Goal: Task Accomplishment & Management: Use online tool/utility

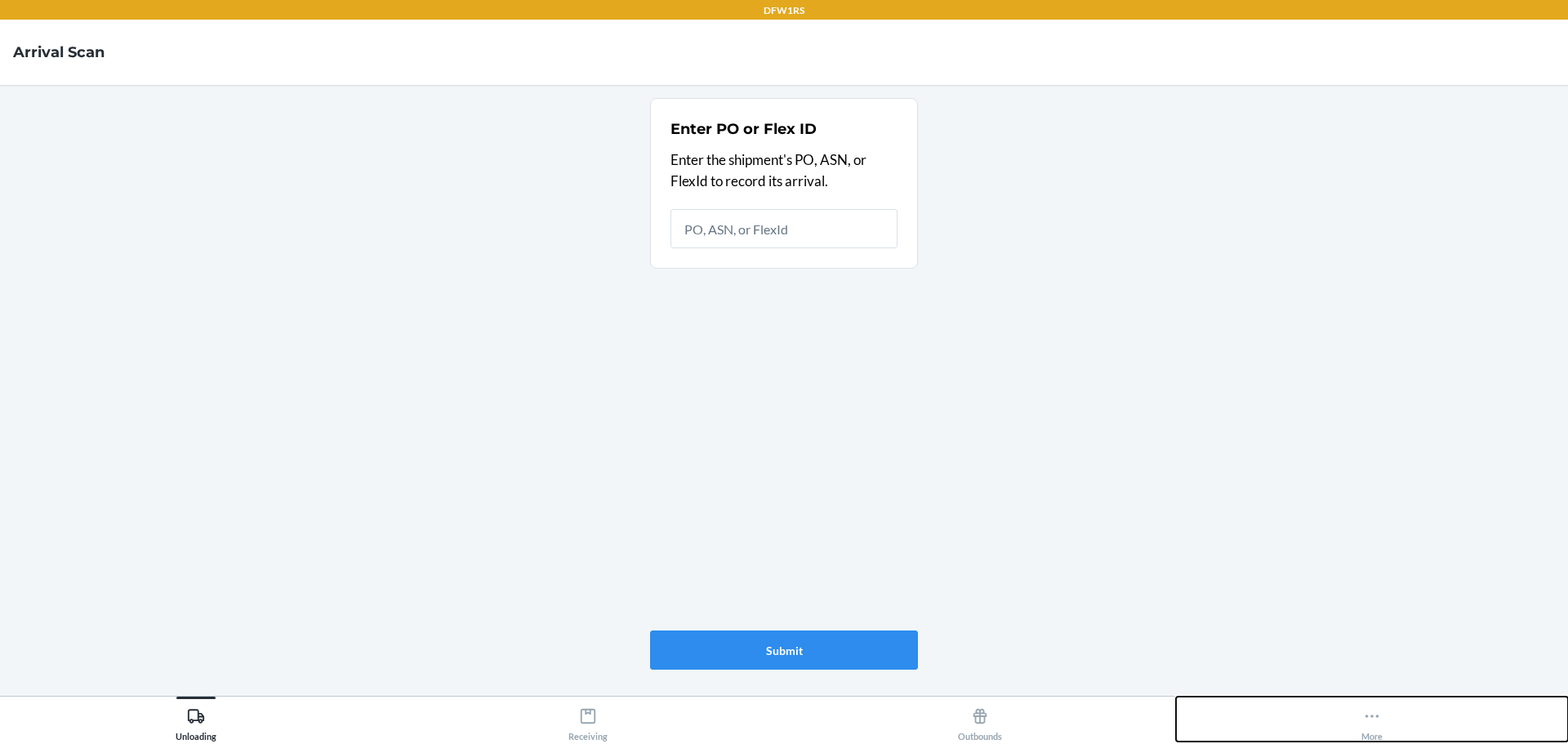
click at [1348, 729] on button "More" at bounding box center [1372, 719] width 392 height 45
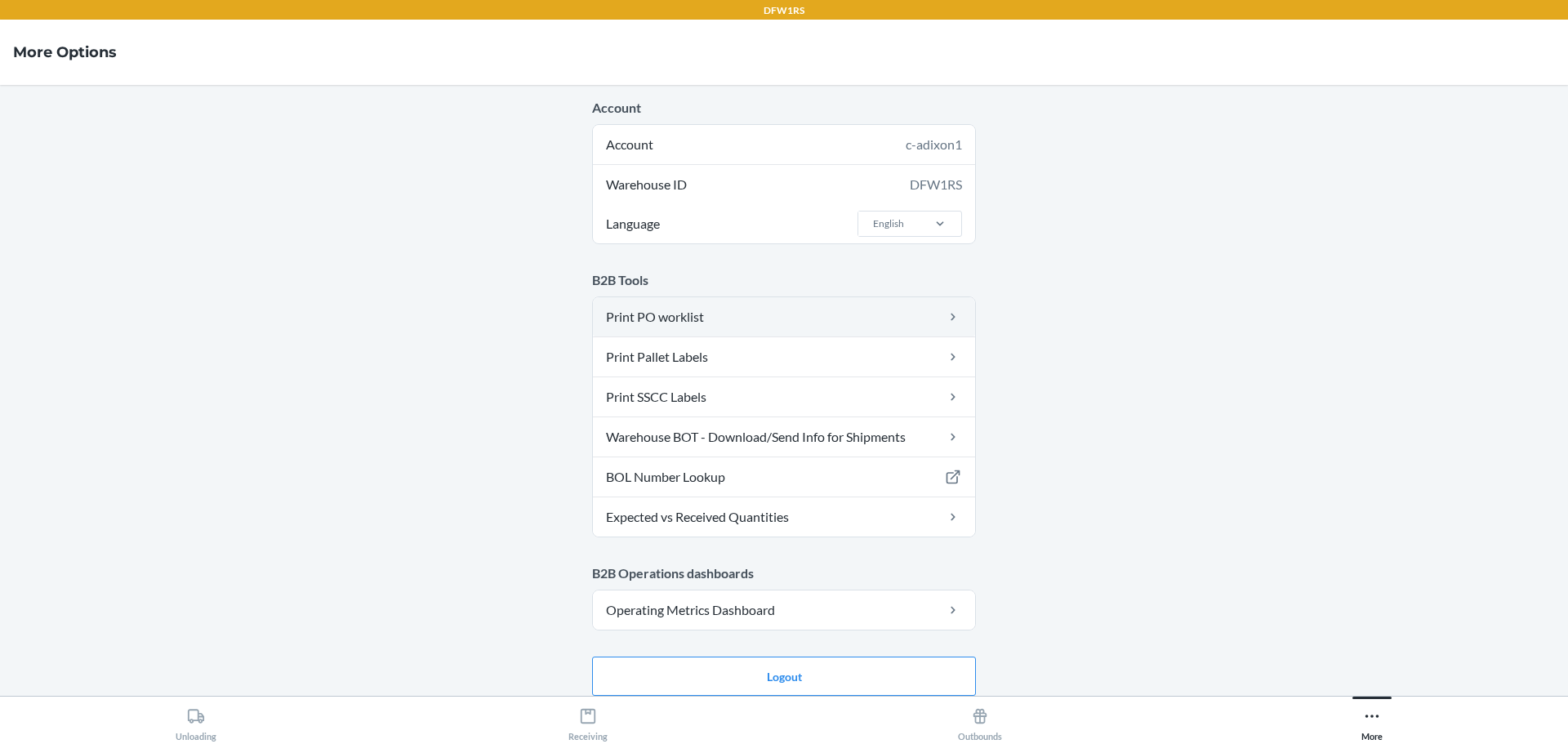
click at [707, 313] on link "Print PO worklist" at bounding box center [784, 317] width 382 height 39
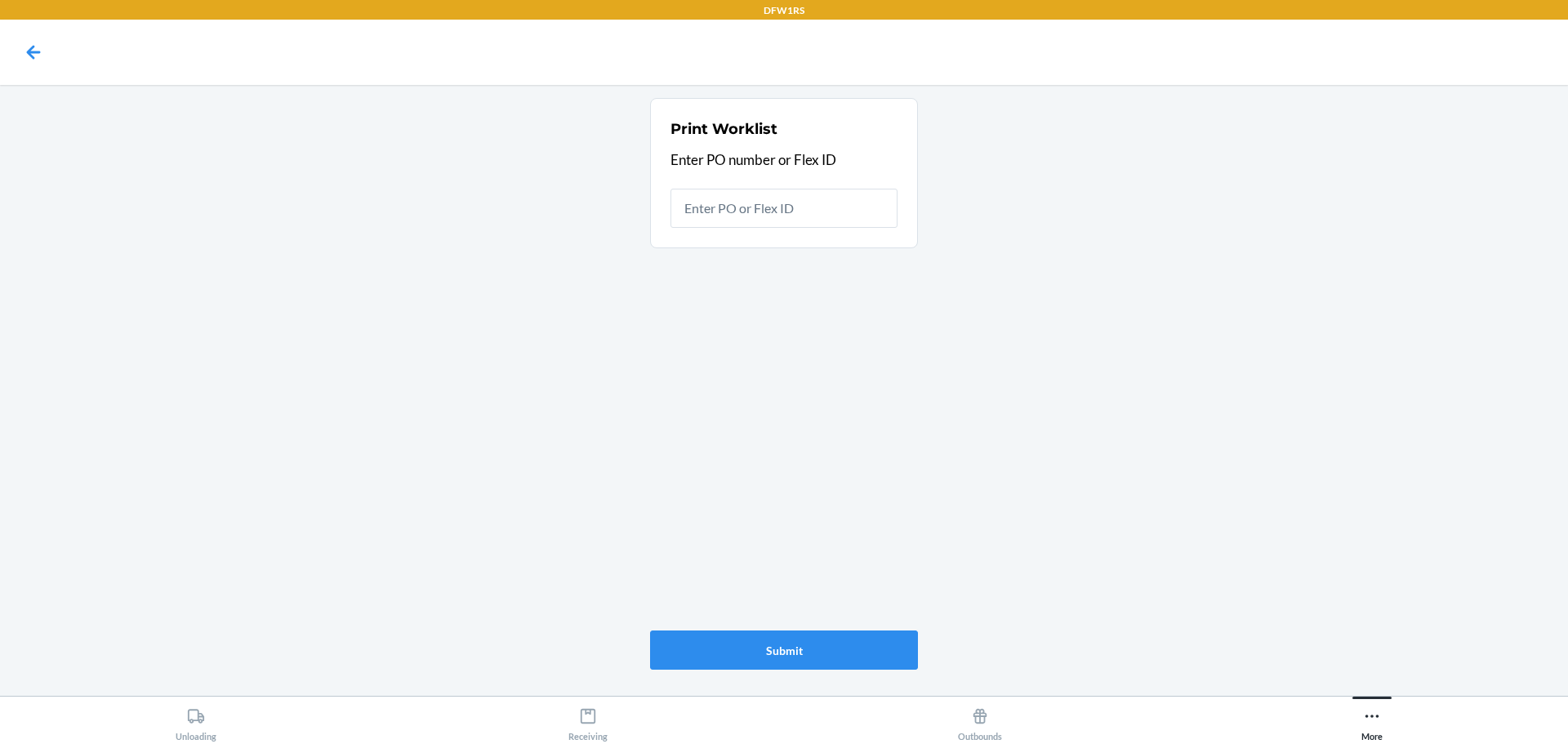
type input "9918107"
click at [781, 212] on input "9918107" at bounding box center [784, 208] width 227 height 39
paste input "05"
type input "9918057"
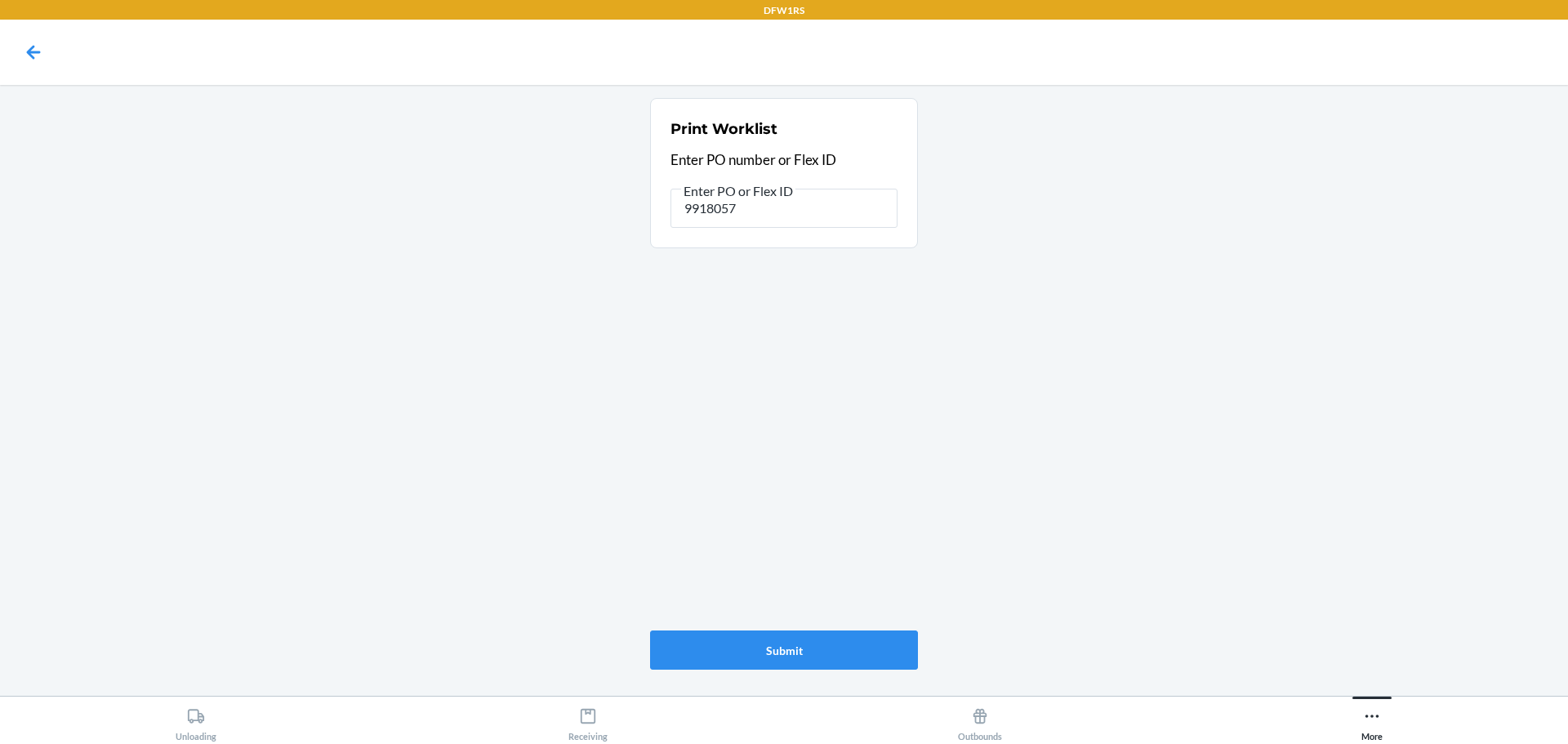
click at [807, 234] on section "Print Worklist Enter PO number or Flex ID Enter PO or Flex ID 9918057" at bounding box center [783, 172] width 268 height 150
click at [807, 218] on input "9918057" at bounding box center [784, 208] width 227 height 39
paste input "99"
type input "9918099"
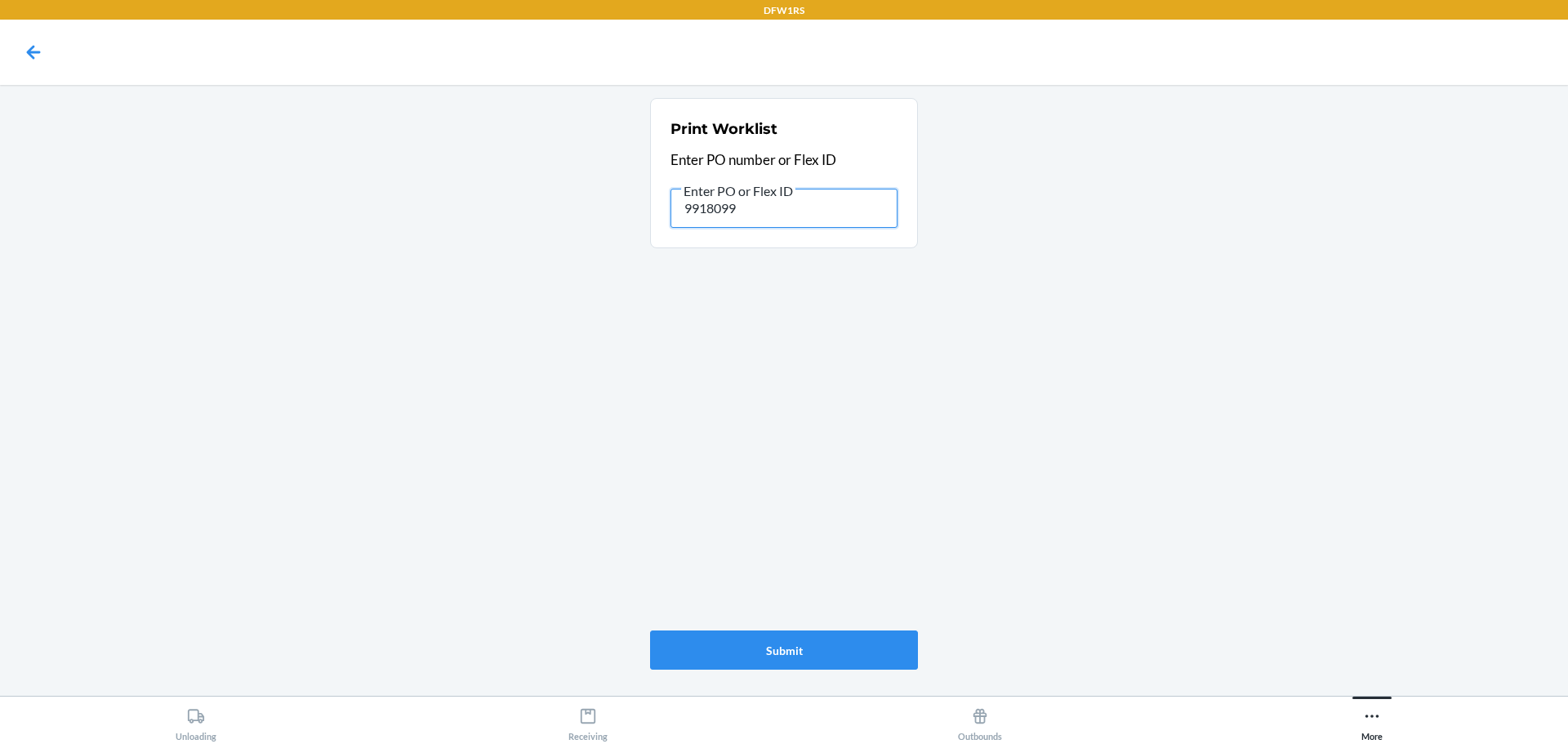
click at [763, 214] on input "9918099" at bounding box center [784, 208] width 227 height 39
paste input "604"
type input "9916049"
click at [764, 210] on input "9916049" at bounding box center [784, 208] width 227 height 39
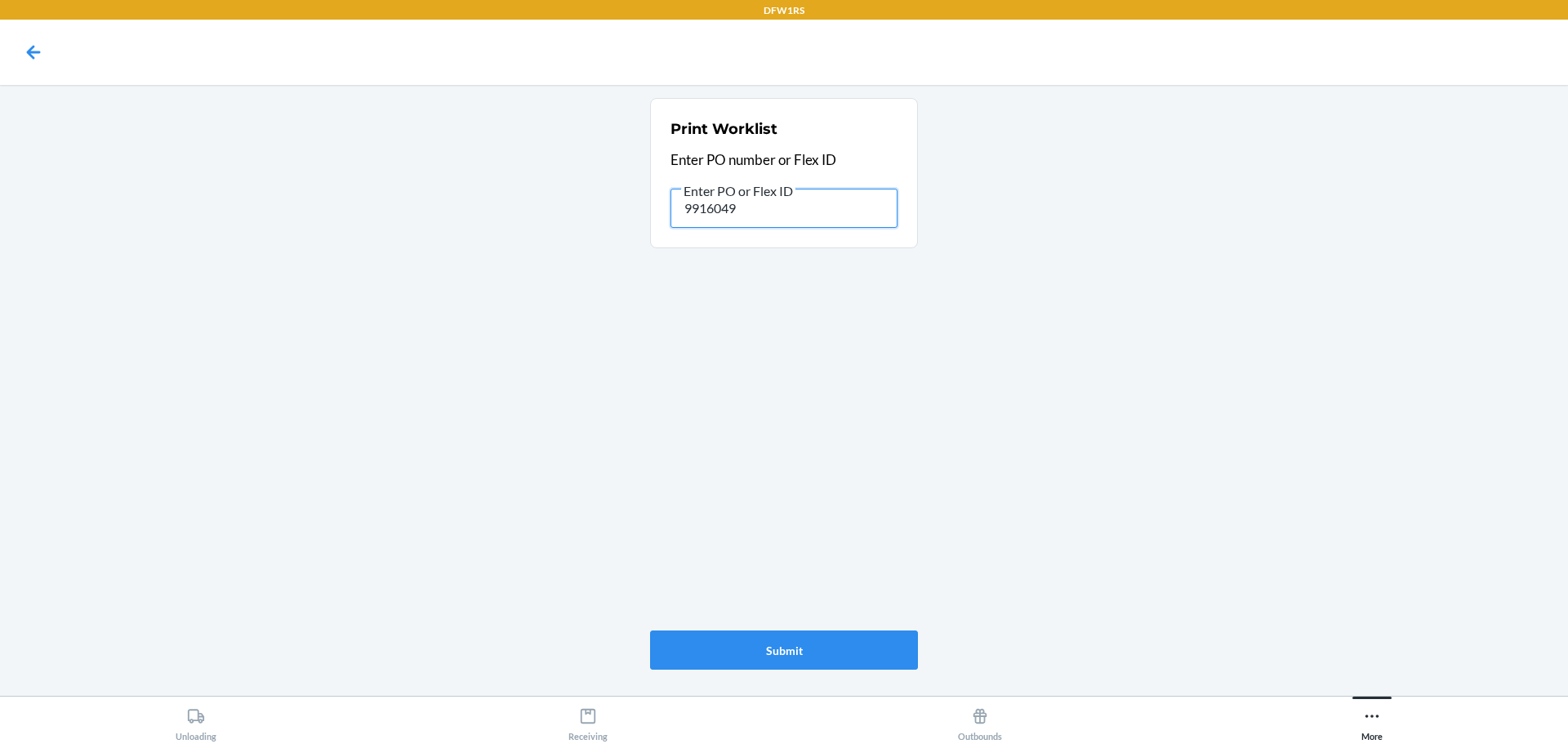
click at [764, 210] on input "9916049" at bounding box center [784, 208] width 227 height 39
paste input "50"
type input "9916050"
click at [89, 293] on main "Print Worklist Enter PO number or Flex ID Enter PO or Flex ID 9916050 Submit" at bounding box center [784, 390] width 1568 height 611
click at [768, 200] on input "9916050" at bounding box center [784, 208] width 227 height 39
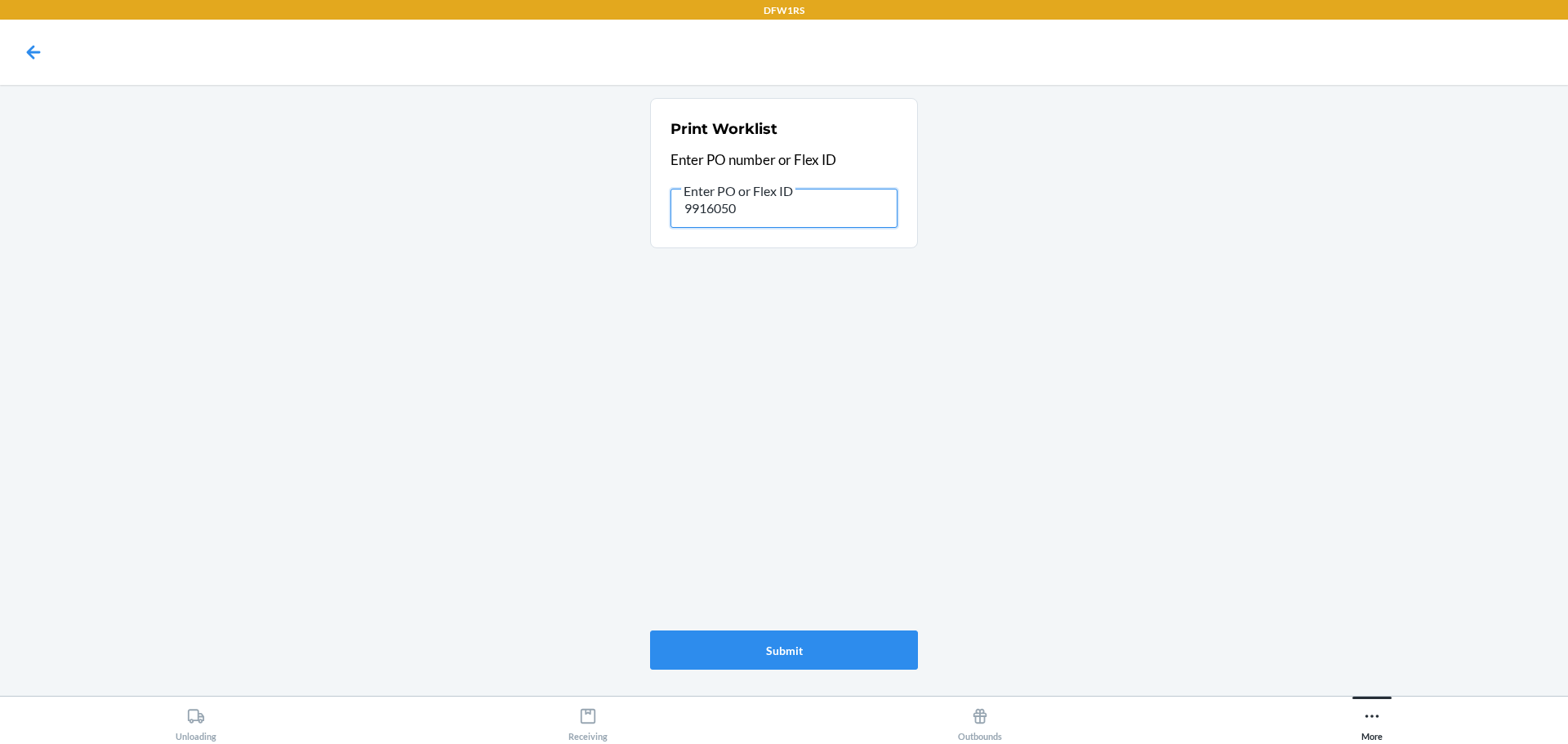
click at [768, 200] on input "9916050" at bounding box center [784, 208] width 227 height 39
paste input "49333"
type input "9949333"
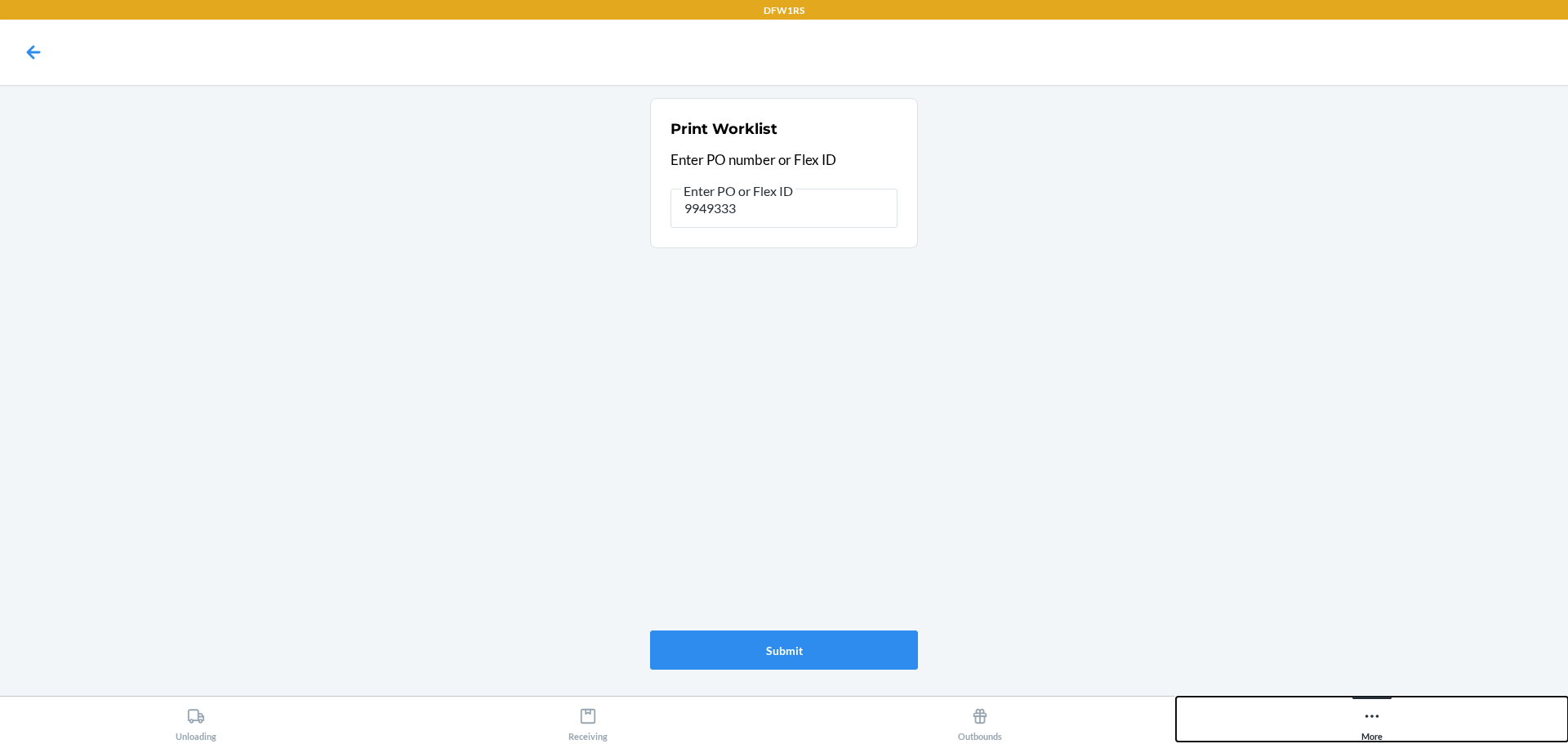
click at [1345, 715] on button "More" at bounding box center [1372, 719] width 392 height 45
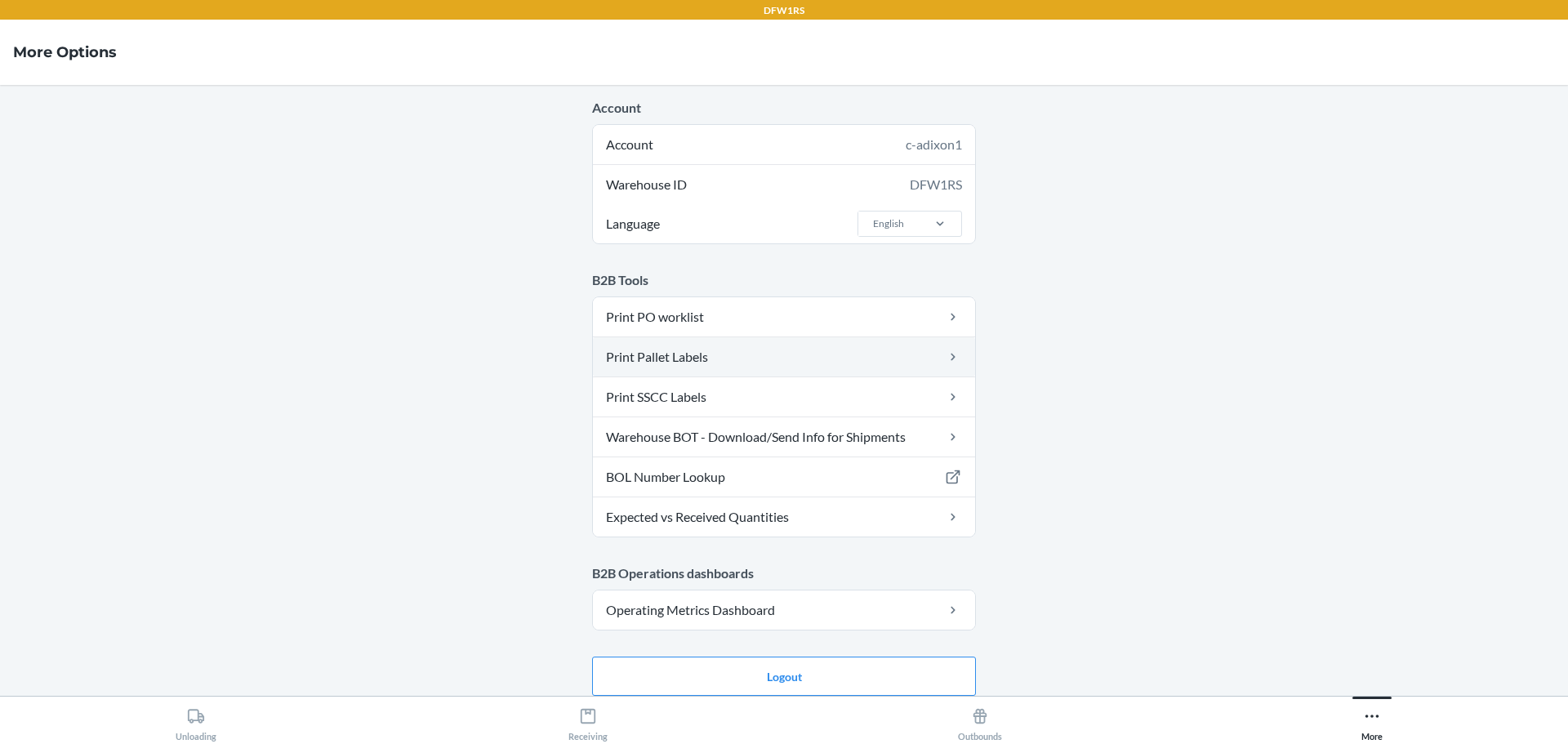
click at [737, 362] on link "Print Pallet Labels" at bounding box center [784, 357] width 382 height 39
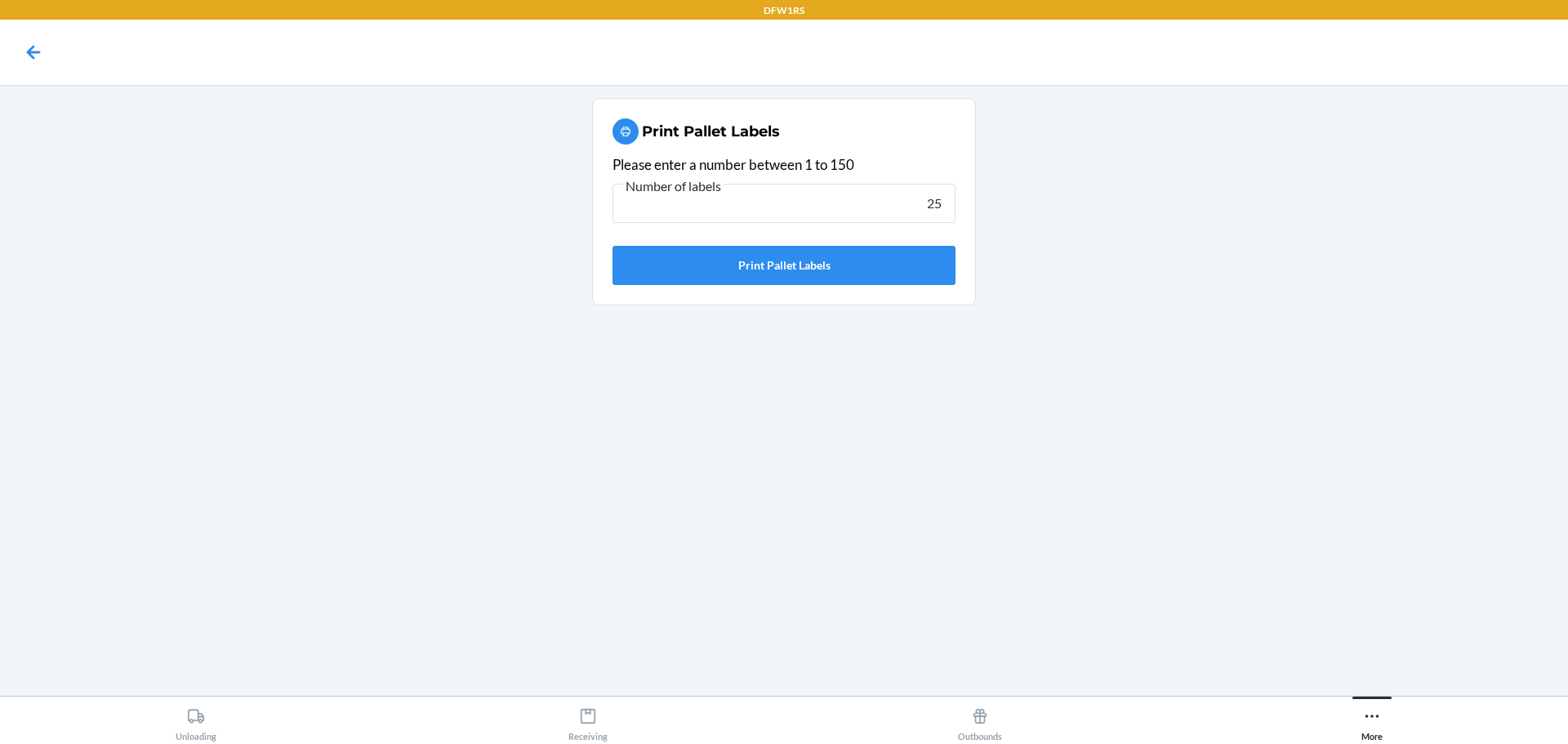
type input "25"
